Goal: Task Accomplishment & Management: Manage account settings

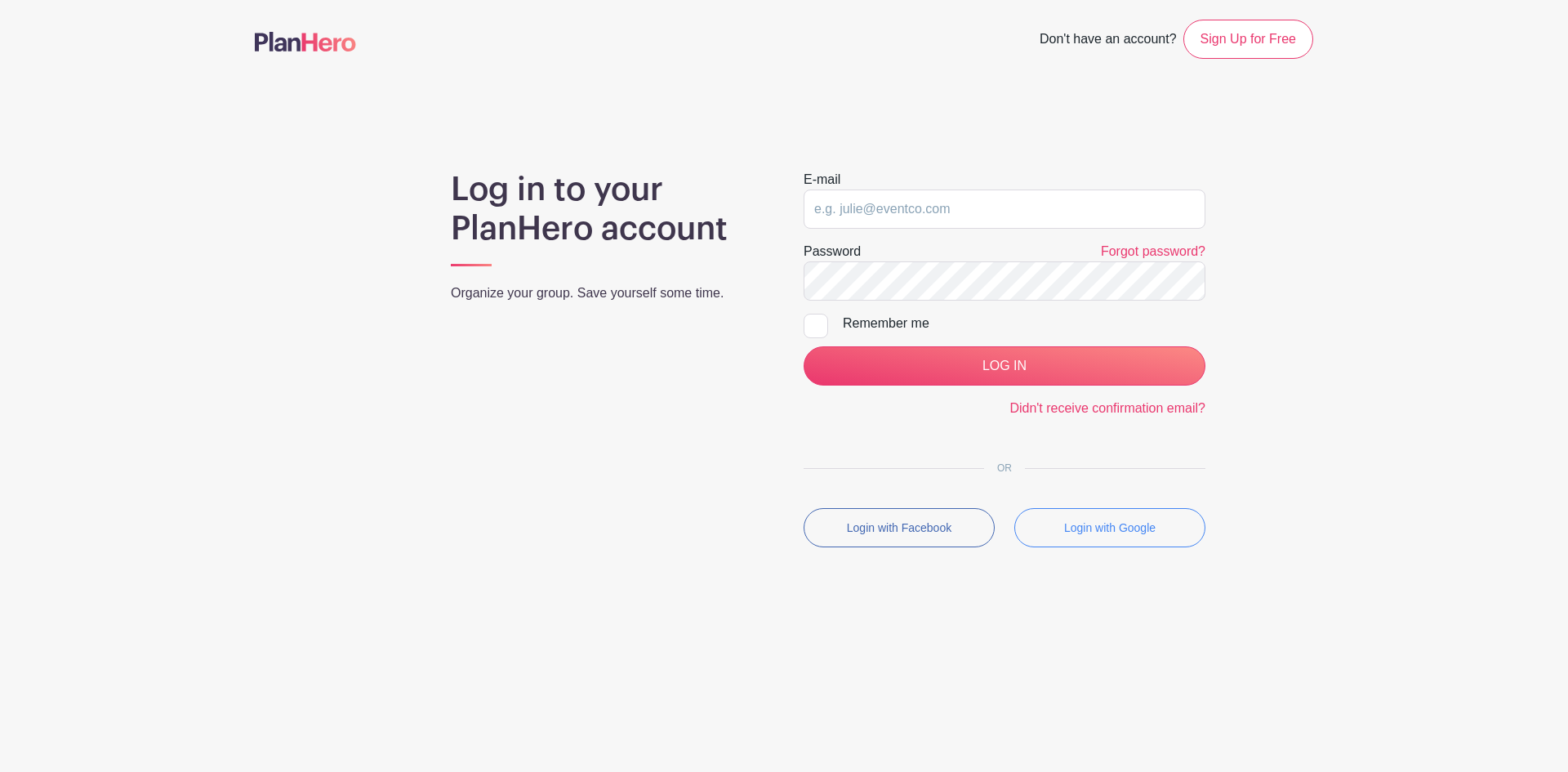
drag, startPoint x: 957, startPoint y: 140, endPoint x: 932, endPoint y: 218, distance: 81.9
click at [957, 141] on main "Don't have an account? Sign Up for Free Log in to your PlanHero account Organiz…" at bounding box center [784, 331] width 1568 height 662
click at [930, 205] on input "email" at bounding box center [1004, 209] width 402 height 39
click at [941, 151] on main "Don't have an account? Sign Up for Free Log in to your PlanHero account Organiz…" at bounding box center [784, 331] width 1568 height 662
type input "[EMAIL_ADDRESS][DOMAIN_NAME]"
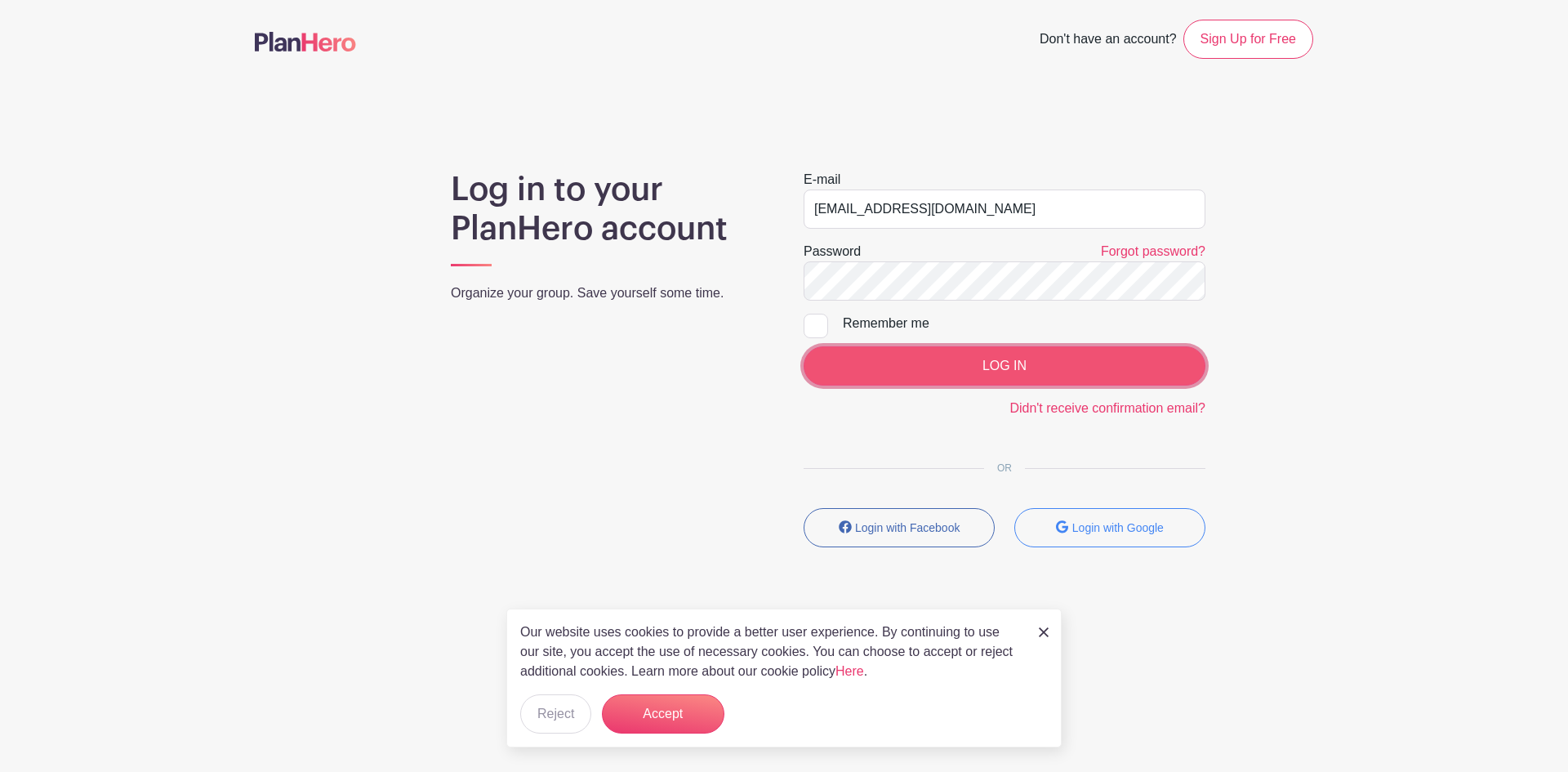
click at [993, 364] on input "LOG IN" at bounding box center [1004, 366] width 402 height 39
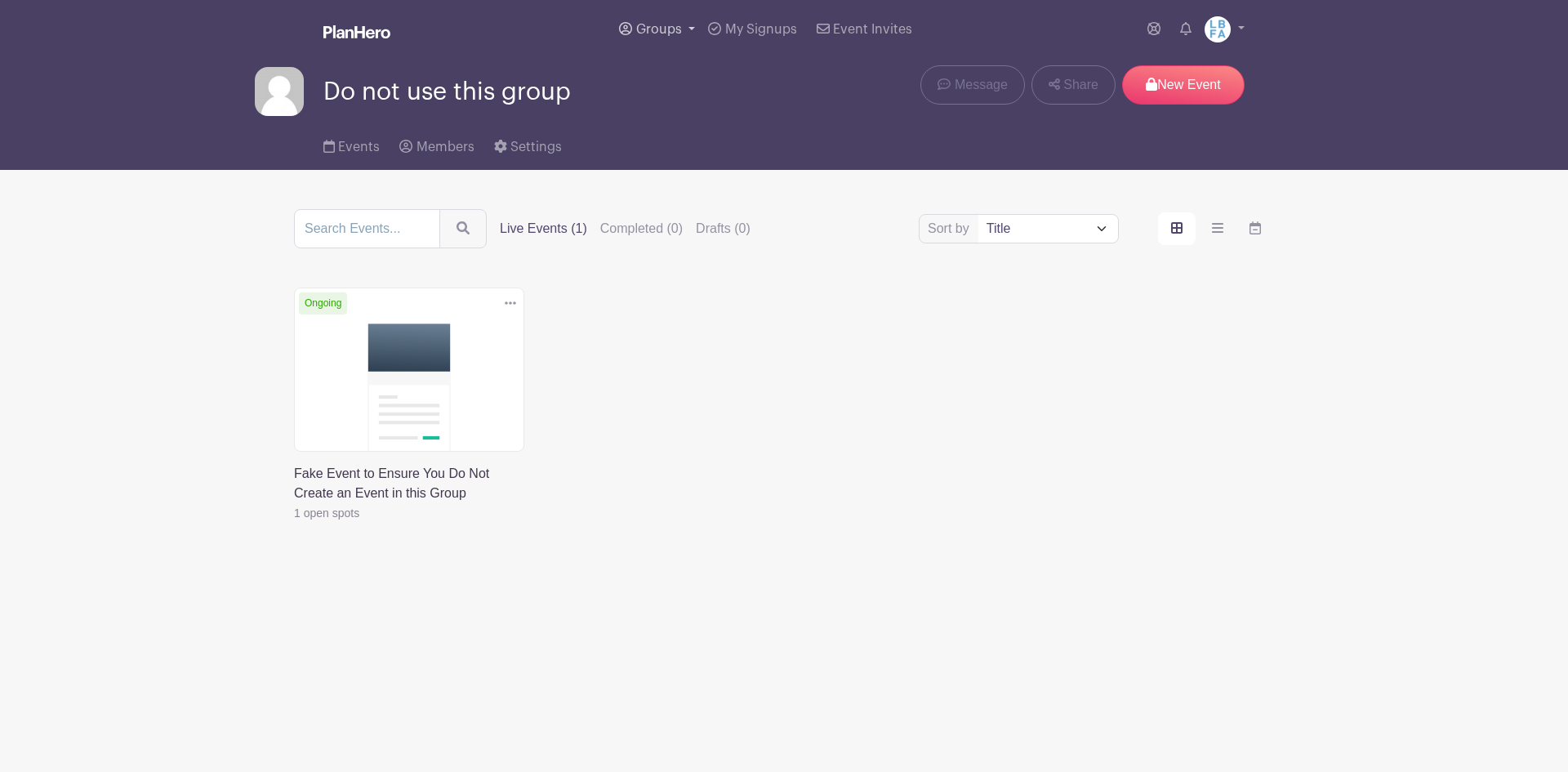
click at [670, 27] on span "Groups" at bounding box center [659, 29] width 46 height 13
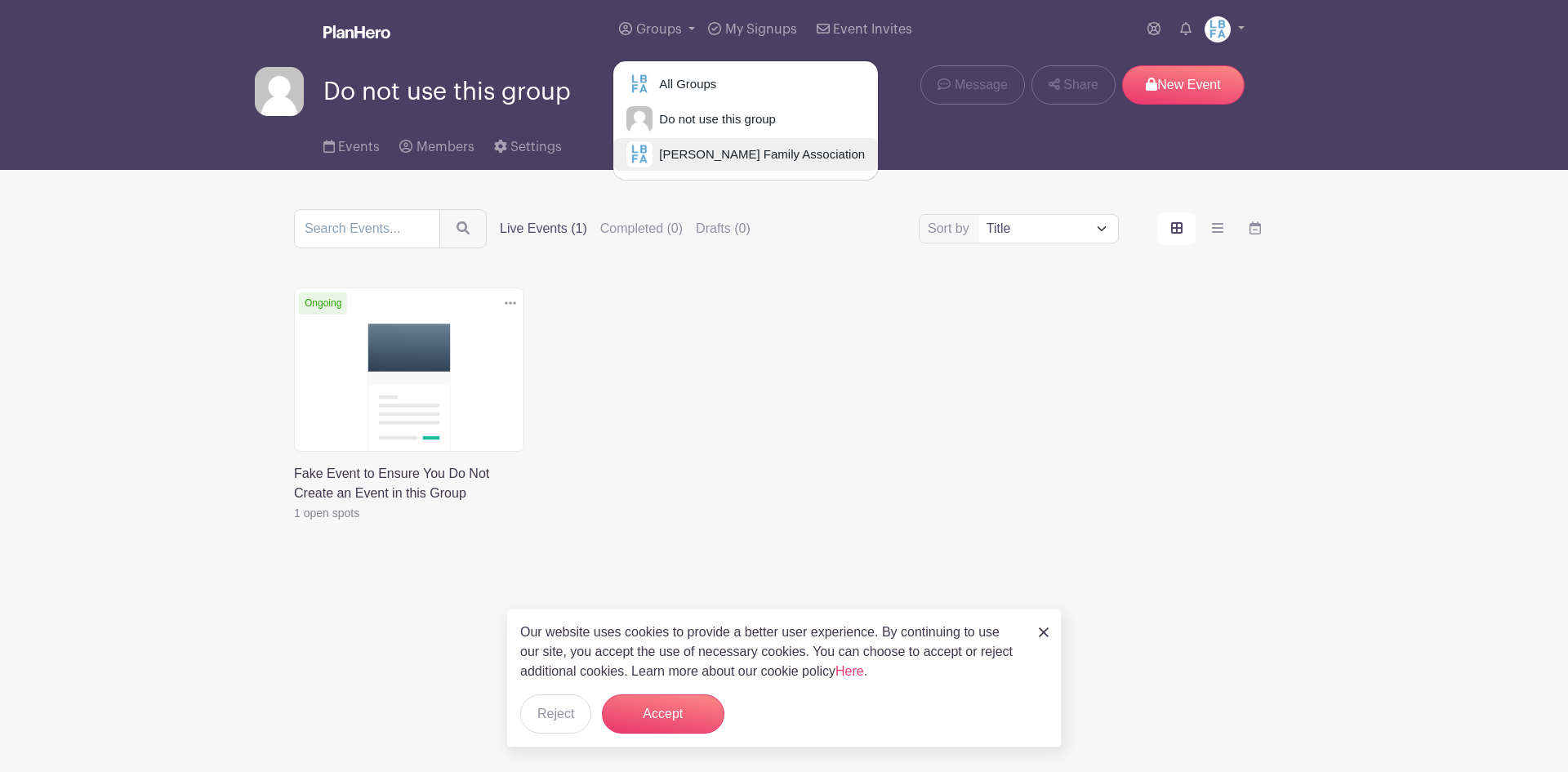
click at [696, 151] on span "[PERSON_NAME] Family Association" at bounding box center [758, 154] width 213 height 19
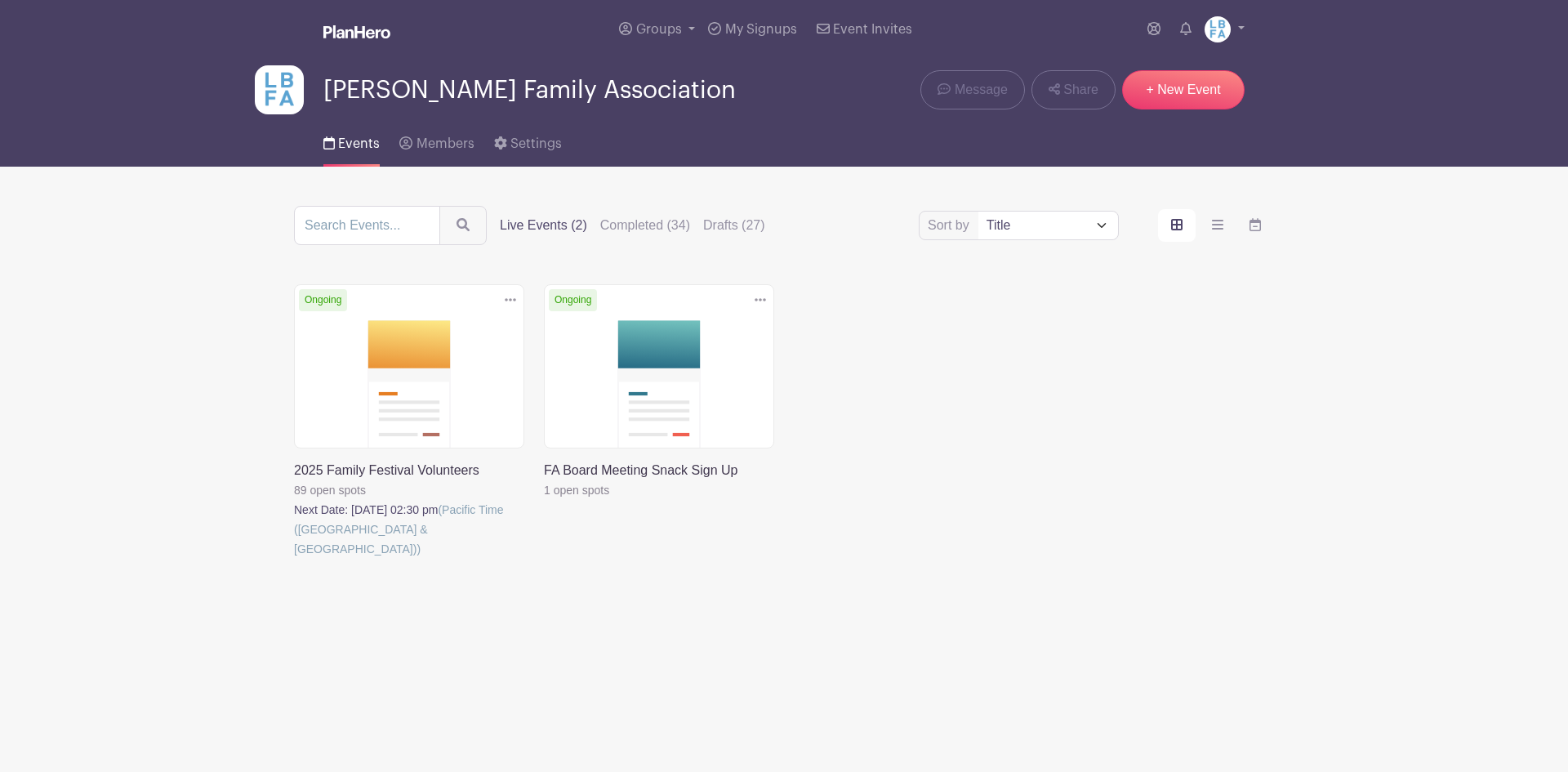
click at [294, 558] on link at bounding box center [294, 558] width 0 height 0
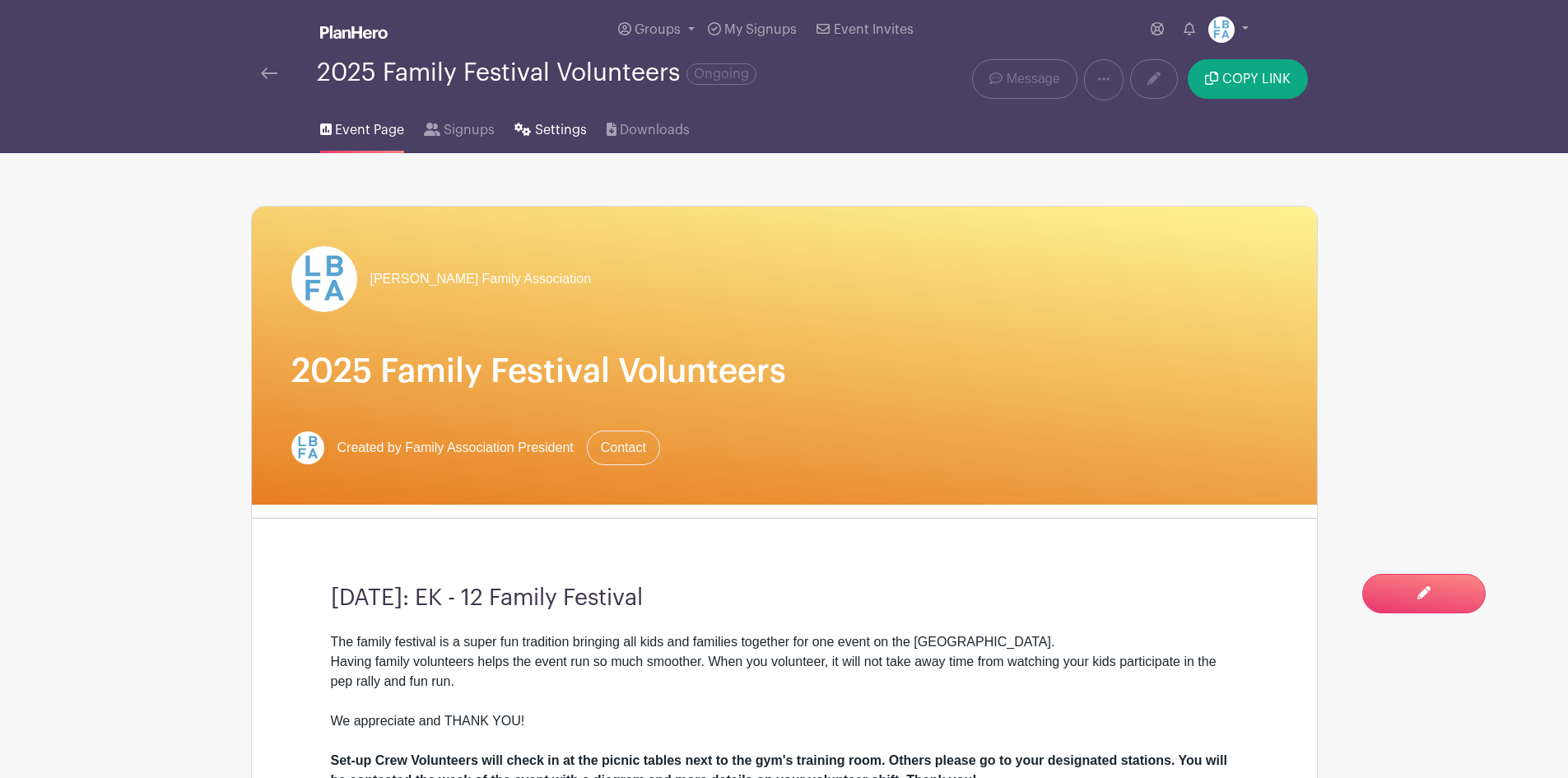
click at [545, 132] on span "Settings" at bounding box center [561, 130] width 51 height 19
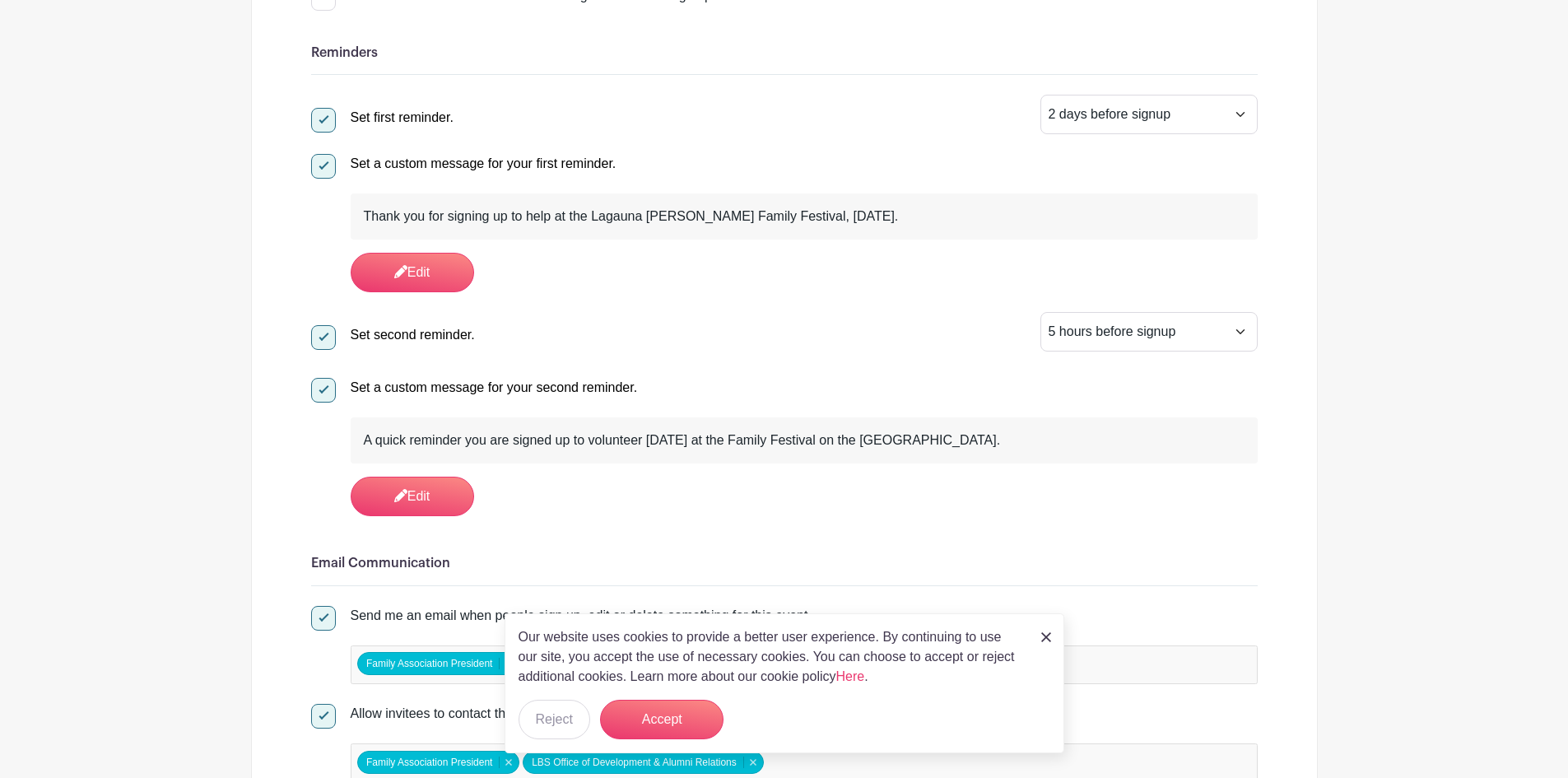
scroll to position [494, 0]
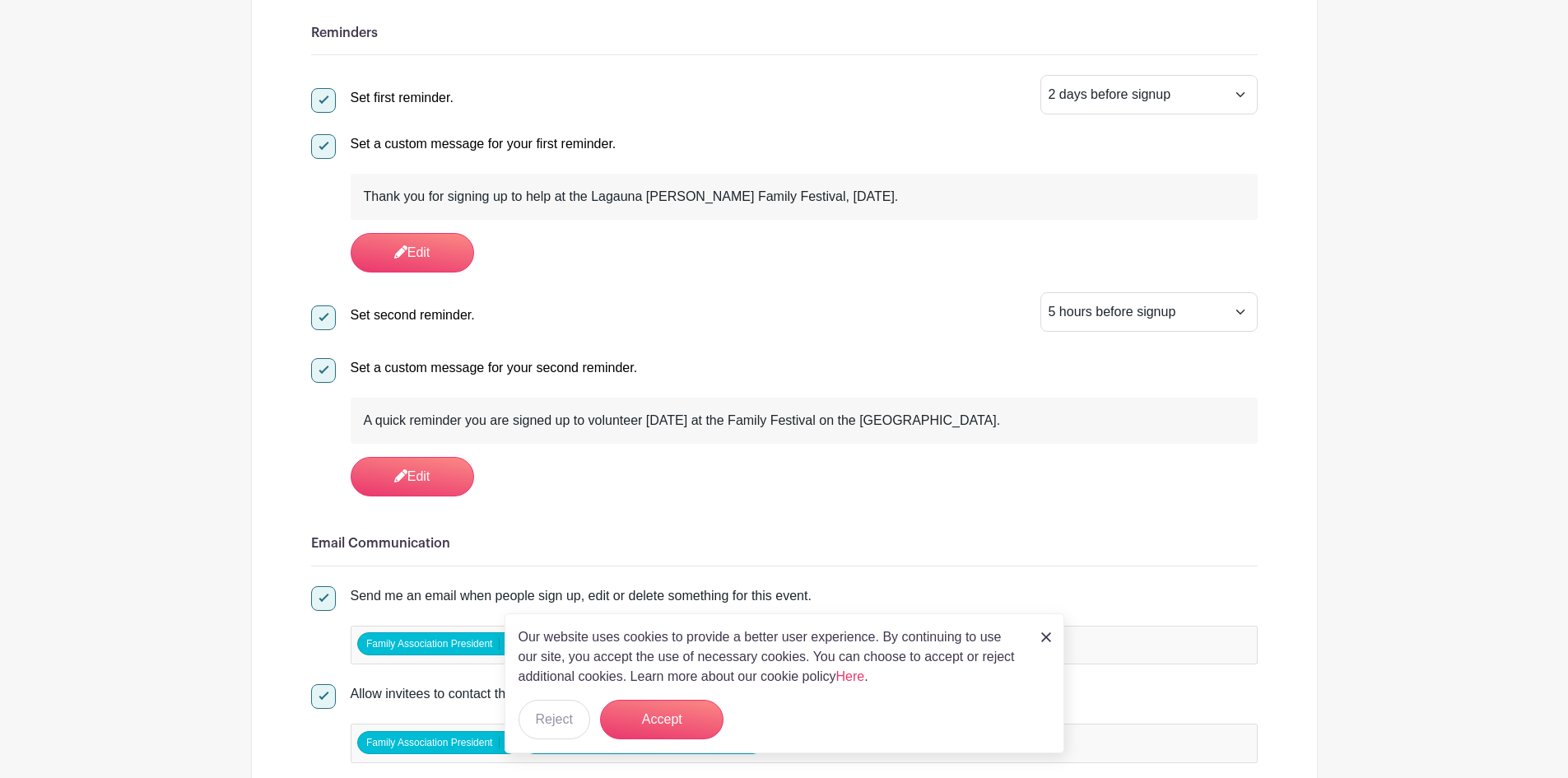
click at [1051, 634] on div "Our website uses cookies to provide a better user experience. By continuing to …" at bounding box center [784, 683] width 560 height 140
click at [1046, 643] on link at bounding box center [1046, 635] width 10 height 19
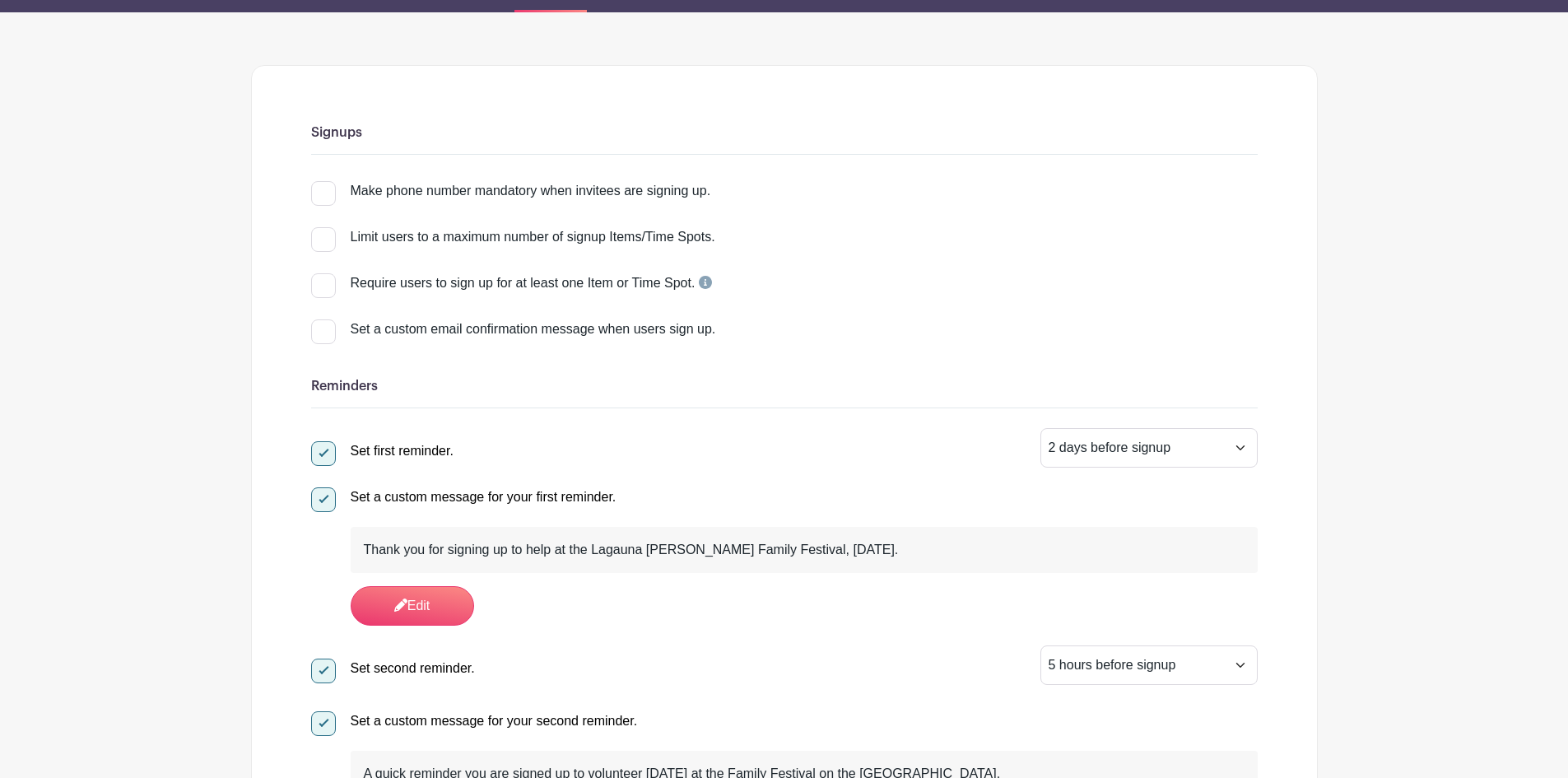
scroll to position [0, 0]
